Goal: Information Seeking & Learning: Learn about a topic

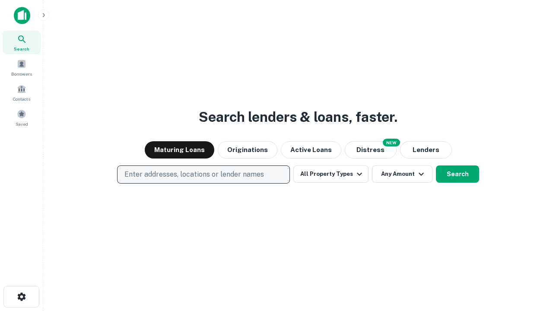
click at [203, 174] on p "Enter addresses, locations or lender names" at bounding box center [193, 174] width 139 height 10
type input "**********"
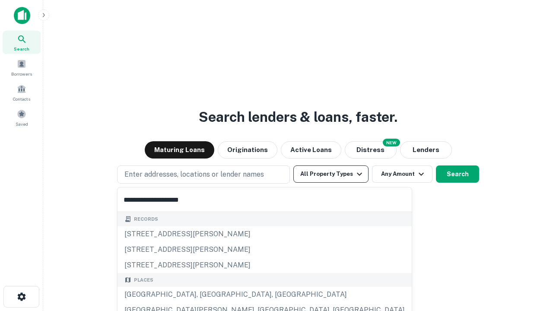
click at [206, 294] on div "[GEOGRAPHIC_DATA], [GEOGRAPHIC_DATA], [GEOGRAPHIC_DATA]" at bounding box center [264, 295] width 294 height 16
click at [331, 174] on button "All Property Types" at bounding box center [330, 173] width 75 height 17
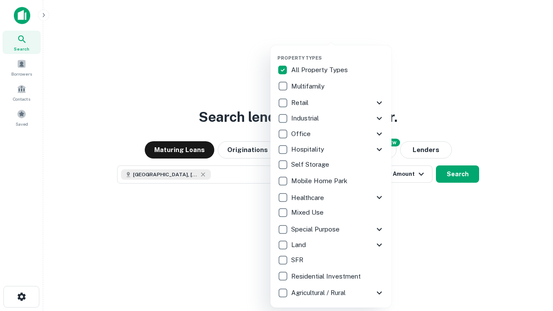
click at [338, 52] on button "button" at bounding box center [337, 52] width 121 height 0
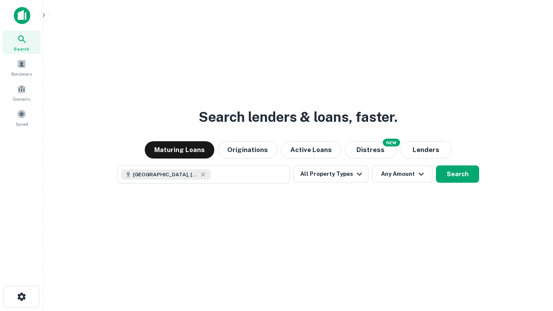
scroll to position [14, 0]
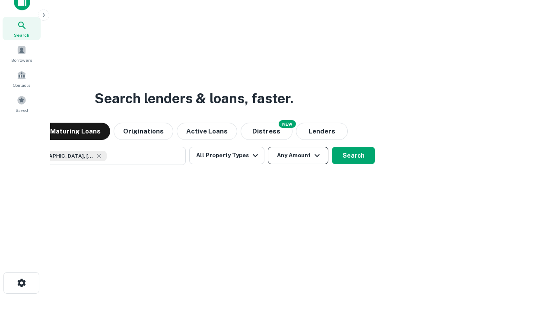
click at [268, 147] on button "Any Amount" at bounding box center [298, 155] width 60 height 17
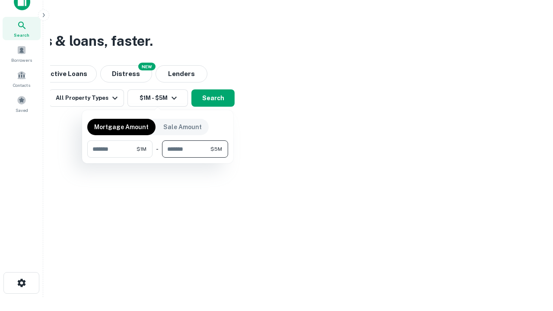
type input "*******"
click at [158, 158] on button "button" at bounding box center [157, 158] width 141 height 0
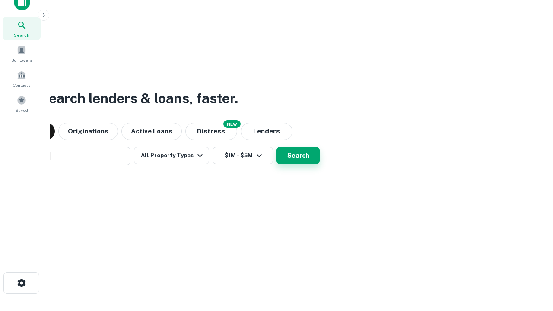
click at [276, 147] on button "Search" at bounding box center [297, 155] width 43 height 17
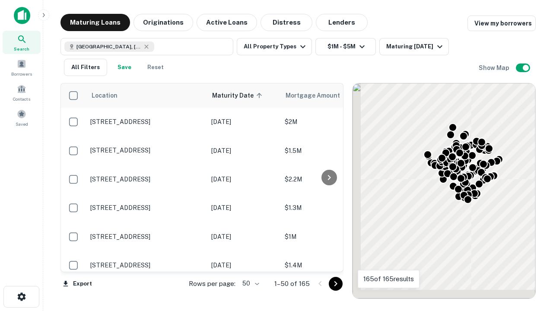
click at [249, 283] on body "Search Borrowers Contacts Saved Maturing Loans Originations Active Loans Distre…" at bounding box center [276, 155] width 553 height 311
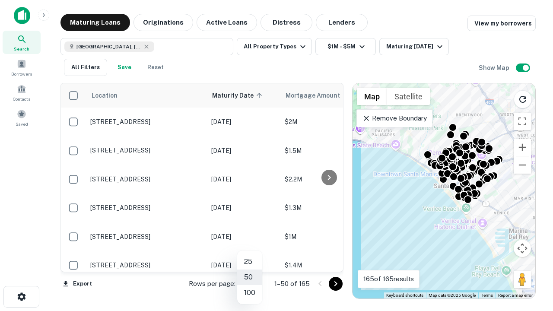
click at [250, 262] on li "25" at bounding box center [249, 262] width 25 height 16
click at [335, 283] on icon "Go to next page" at bounding box center [335, 283] width 10 height 10
